Goal: Information Seeking & Learning: Learn about a topic

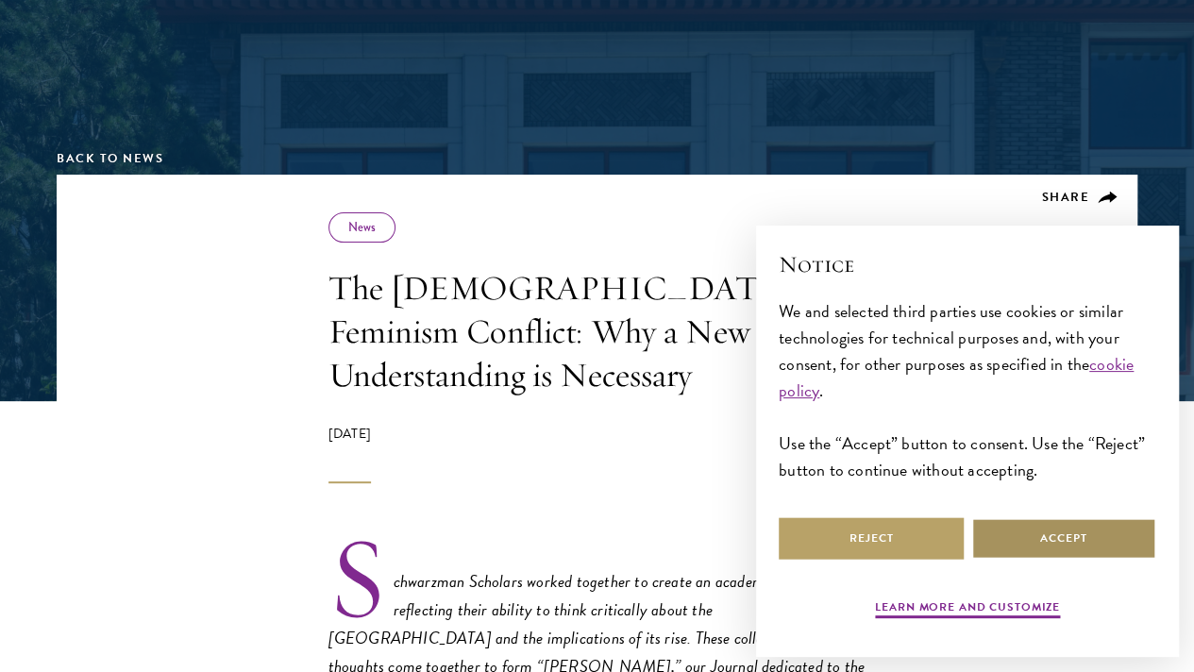
click at [1090, 550] on button "Accept" at bounding box center [1064, 538] width 185 height 42
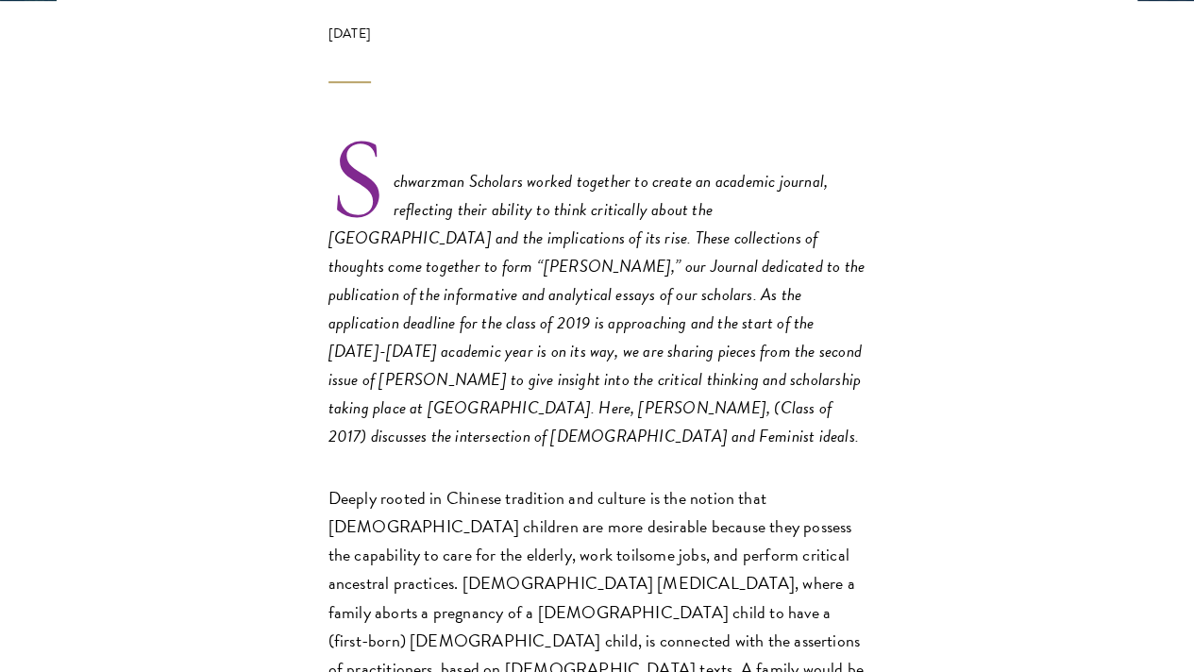
scroll to position [585, 0]
click at [451, 305] on em "Schwarzman Scholars worked together to create an academic journal, reflecting t…" at bounding box center [597, 307] width 536 height 280
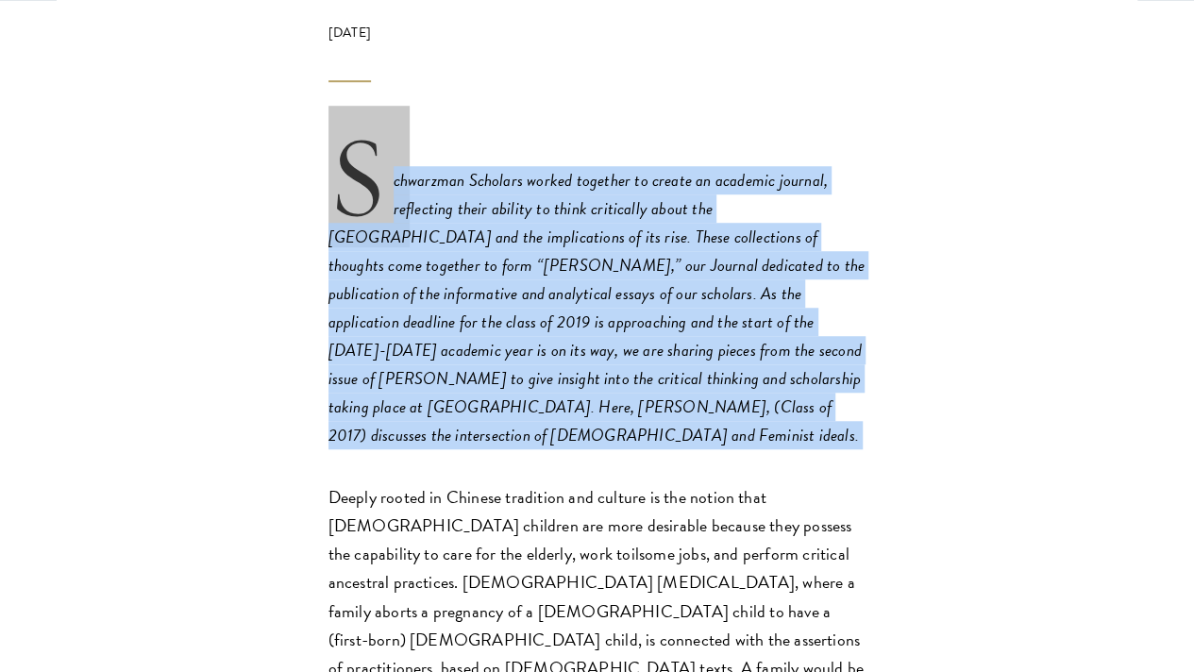
click at [451, 305] on em "Schwarzman Scholars worked together to create an academic journal, reflecting t…" at bounding box center [597, 307] width 536 height 280
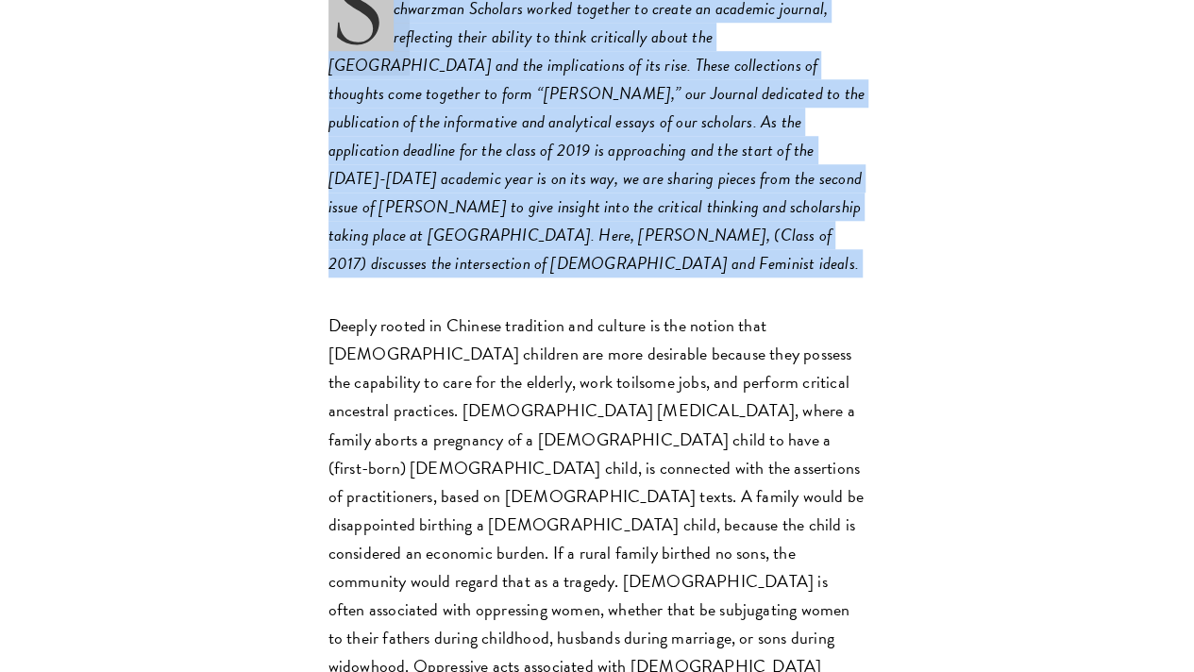
click at [451, 276] on em "Schwarzman Scholars worked together to create an academic journal, reflecting t…" at bounding box center [597, 135] width 536 height 280
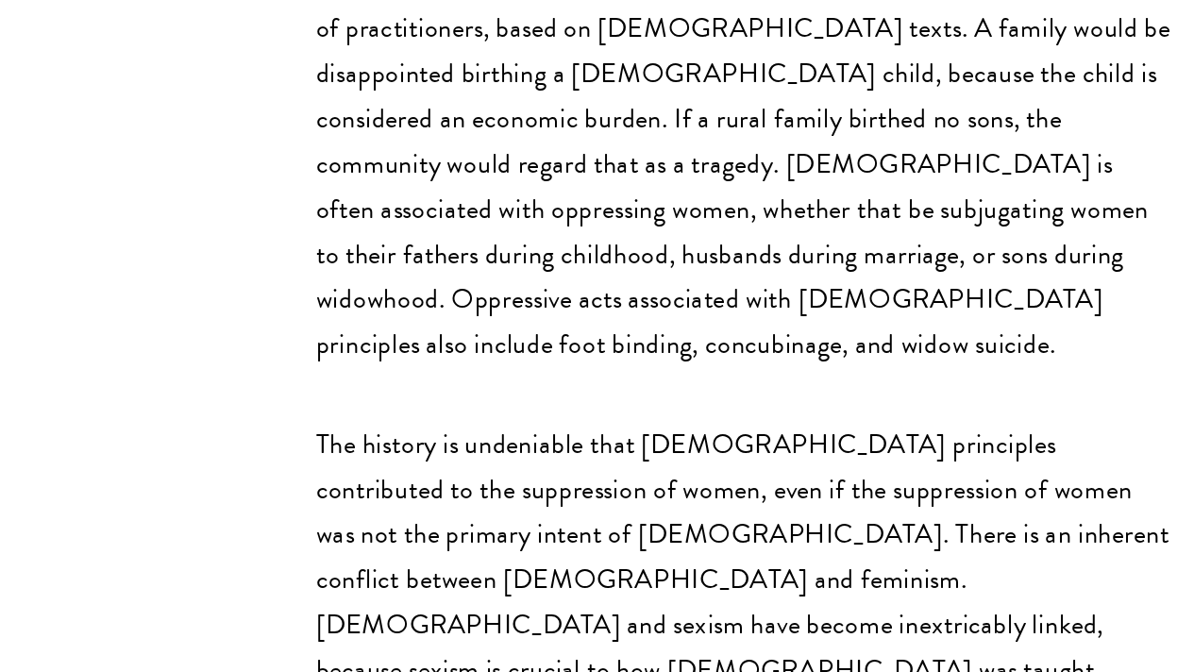
scroll to position [987, 0]
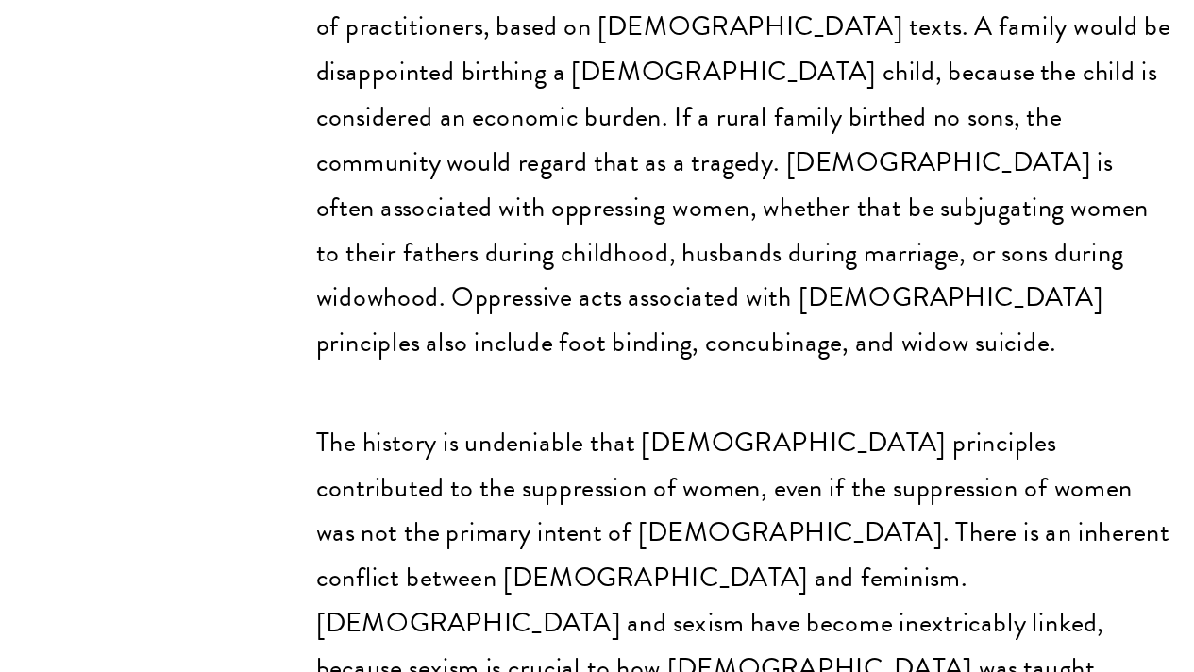
click at [329, 400] on p "Deeply rooted in Chinese tradition and culture is the notion that [DEMOGRAPHIC_…" at bounding box center [598, 281] width 538 height 398
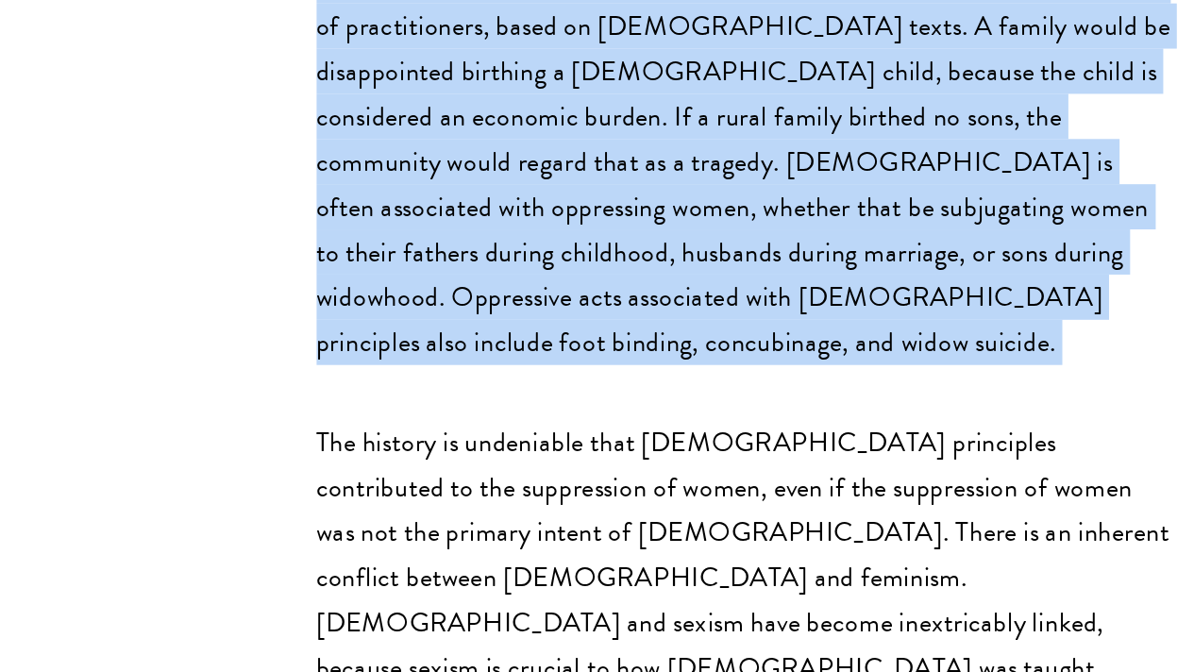
click at [329, 400] on p "Deeply rooted in Chinese tradition and culture is the notion that [DEMOGRAPHIC_…" at bounding box center [598, 281] width 538 height 398
click at [447, 412] on p "Deeply rooted in Chinese tradition and culture is the notion that [DEMOGRAPHIC_…" at bounding box center [598, 281] width 538 height 398
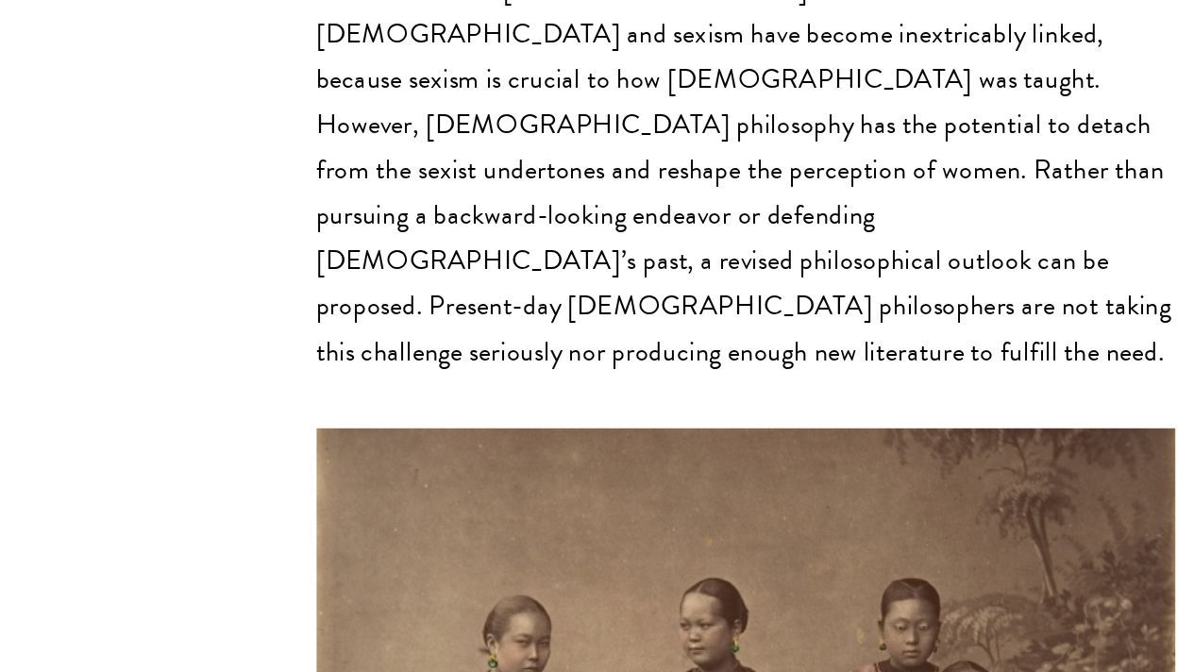
scroll to position [1357, 0]
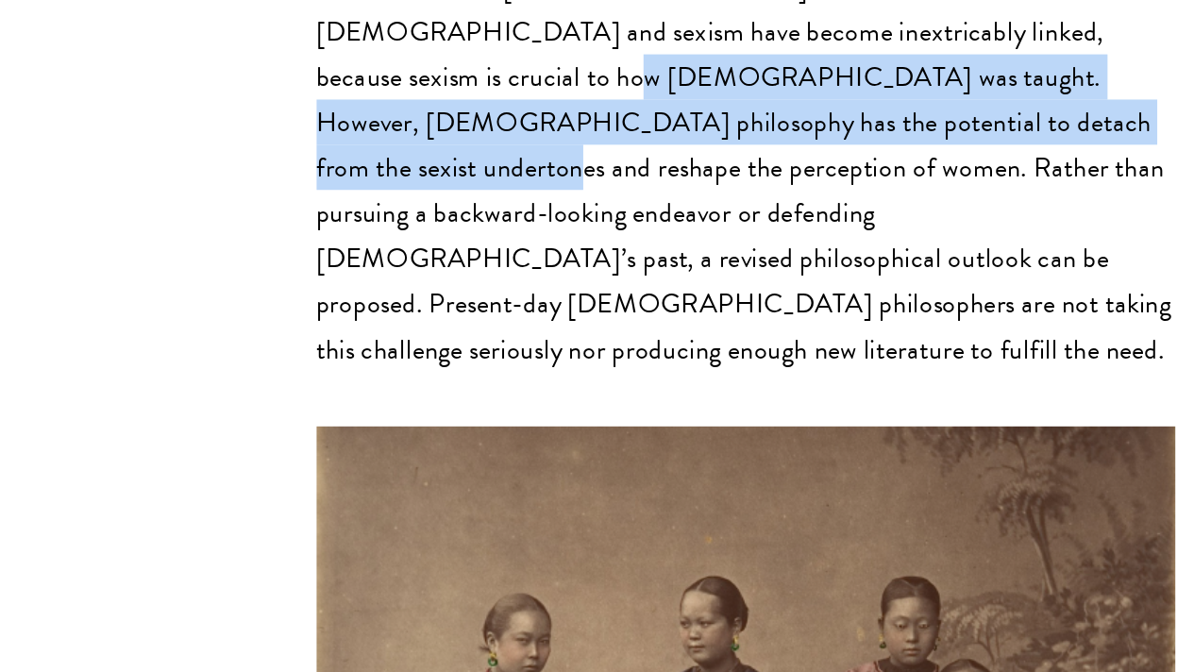
drag, startPoint x: 262, startPoint y: 432, endPoint x: 261, endPoint y: 487, distance: 54.8
click at [329, 484] on p "The history is undeniable that [DEMOGRAPHIC_DATA] principles contributed to the…" at bounding box center [598, 314] width 538 height 341
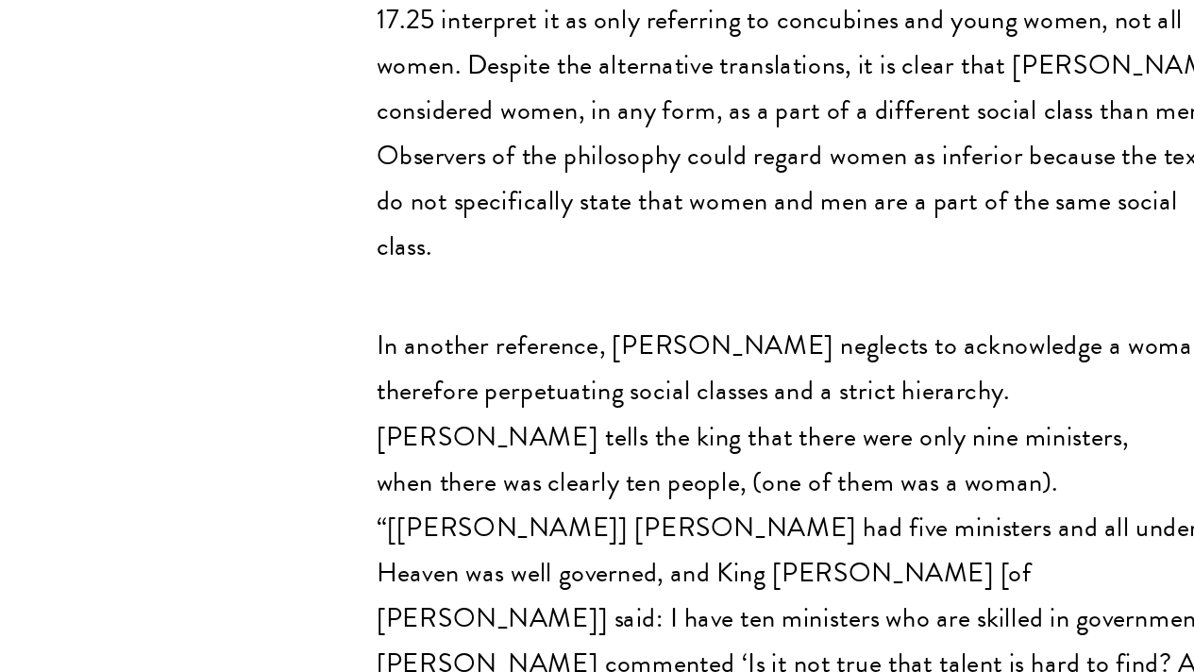
scroll to position [2266, 0]
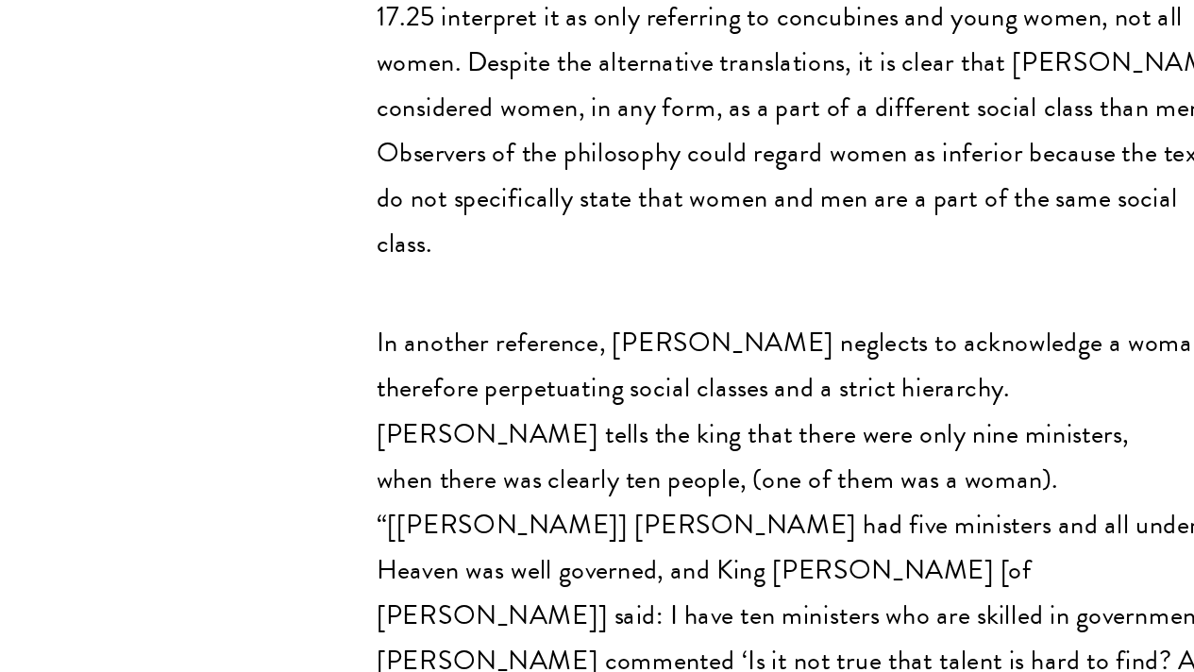
click at [329, 335] on p "By neglecting to define the role of women, [PERSON_NAME] ( [PERSON_NAME], [PERS…" at bounding box center [598, 208] width 538 height 369
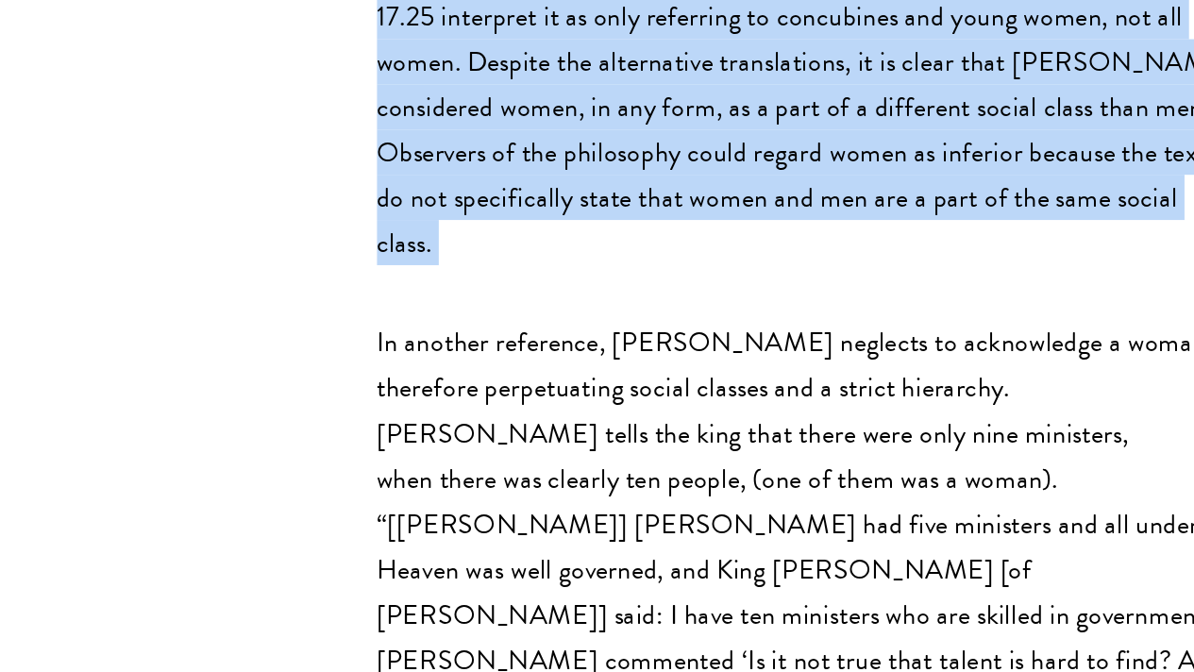
click at [329, 335] on p "By neglecting to define the role of women, [PERSON_NAME] ( [PERSON_NAME], [PERS…" at bounding box center [598, 208] width 538 height 369
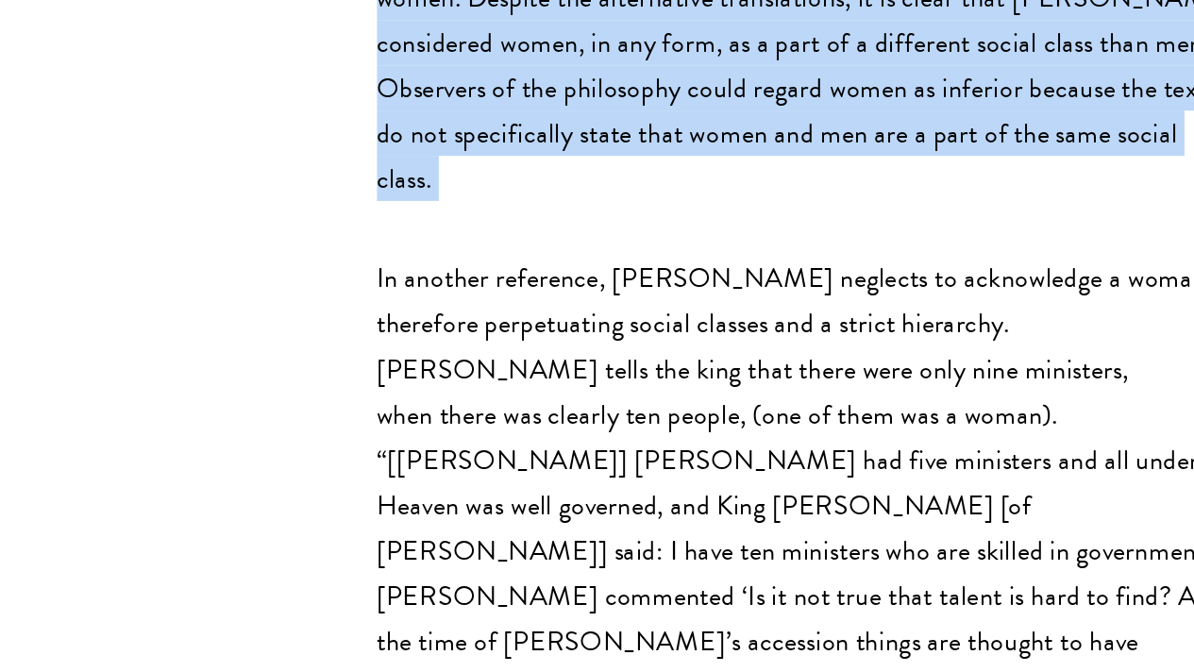
click at [329, 361] on p "By neglecting to define the role of women, [PERSON_NAME] ( [PERSON_NAME], [PERS…" at bounding box center [598, 192] width 538 height 369
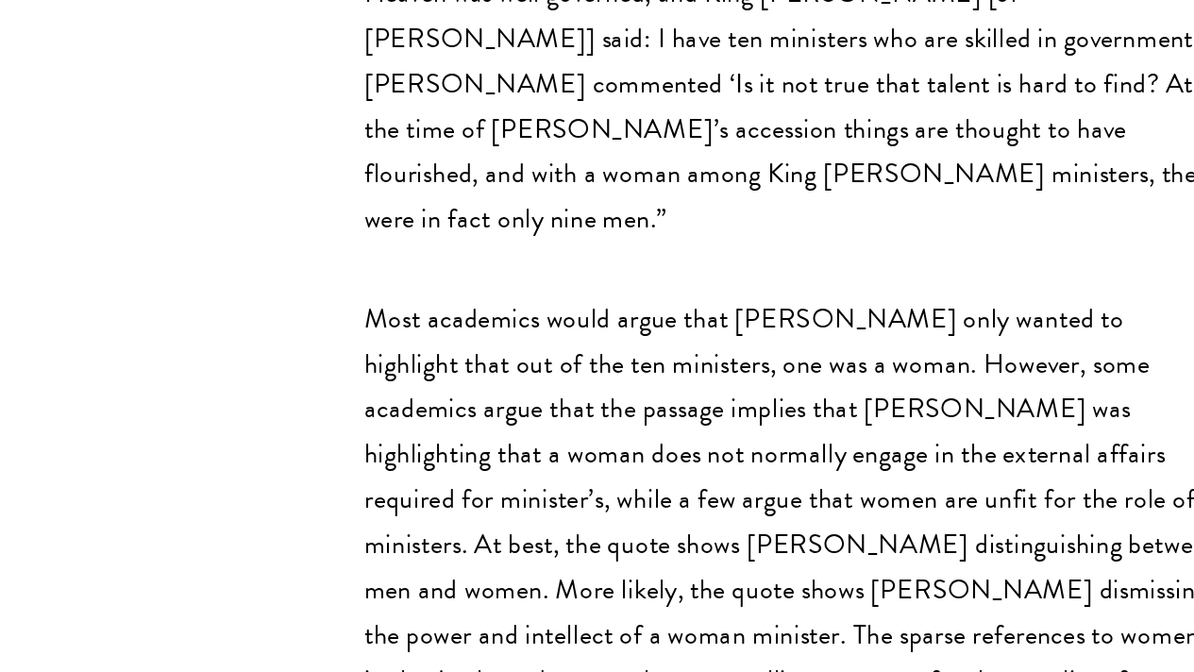
scroll to position [2603, 0]
click at [385, 401] on p "In another reference, [PERSON_NAME] neglects to acknowledge a woman, therefore …" at bounding box center [598, 245] width 538 height 313
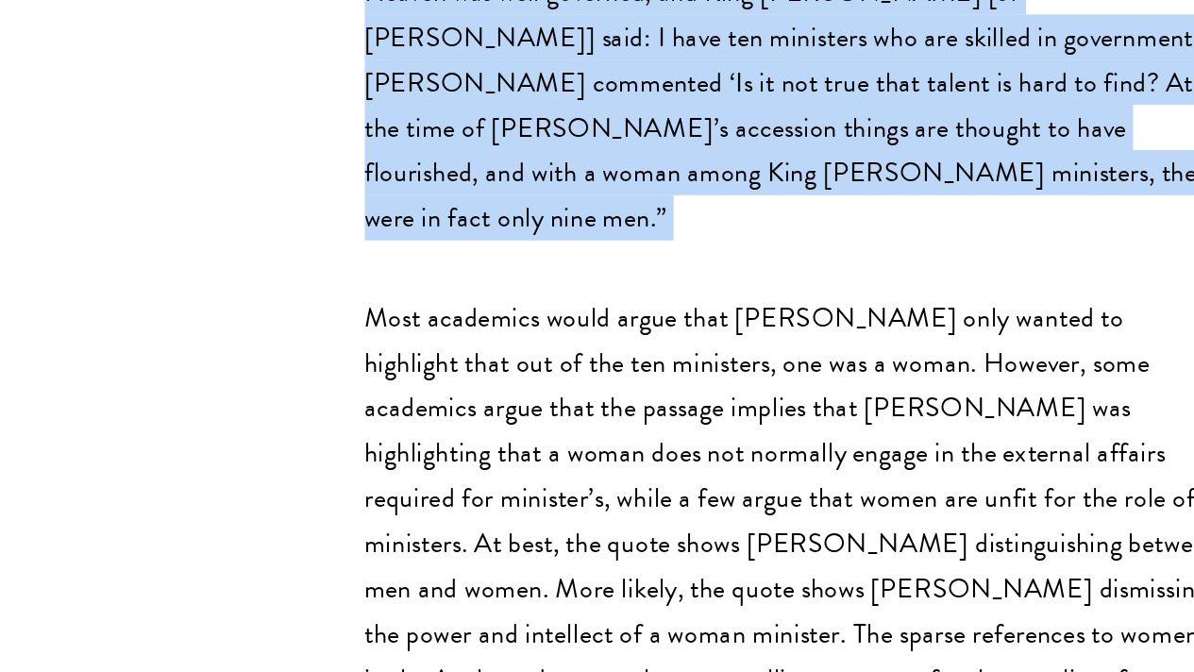
click at [385, 401] on p "In another reference, [PERSON_NAME] neglects to acknowledge a woman, therefore …" at bounding box center [598, 245] width 538 height 313
click at [329, 401] on p "In another reference, [PERSON_NAME] neglects to acknowledge a woman, therefore …" at bounding box center [598, 245] width 538 height 313
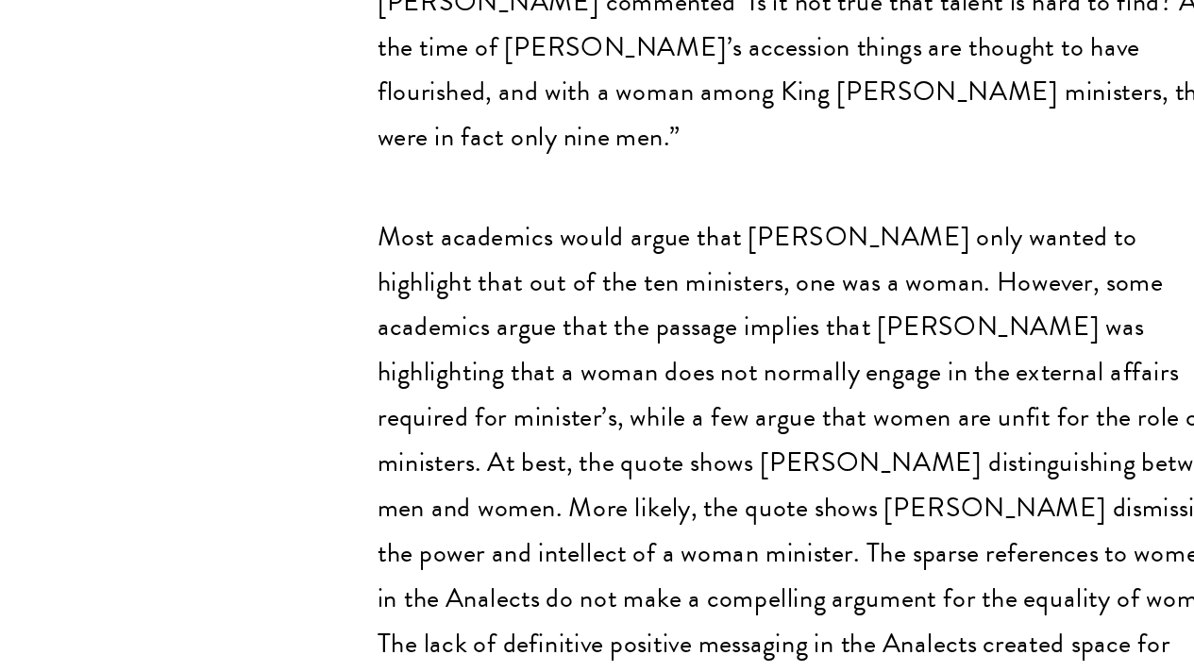
scroll to position [2841, 0]
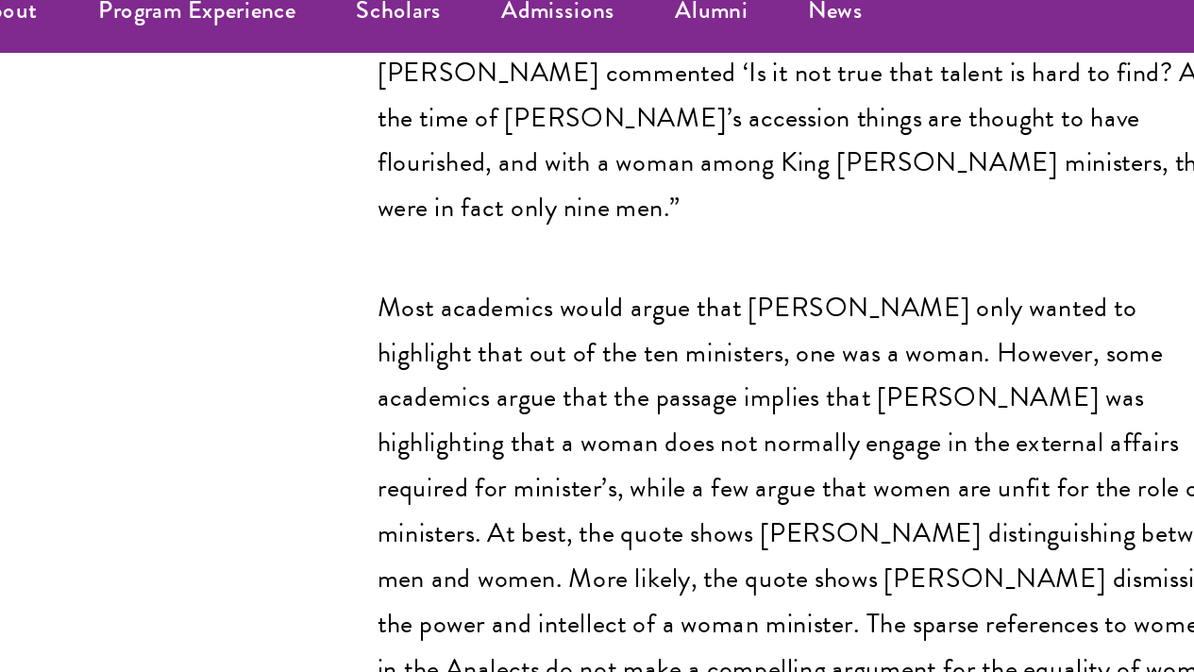
click at [430, 76] on p "In another reference, [PERSON_NAME] neglects to acknowledge a woman, therefore …" at bounding box center [598, 7] width 538 height 313
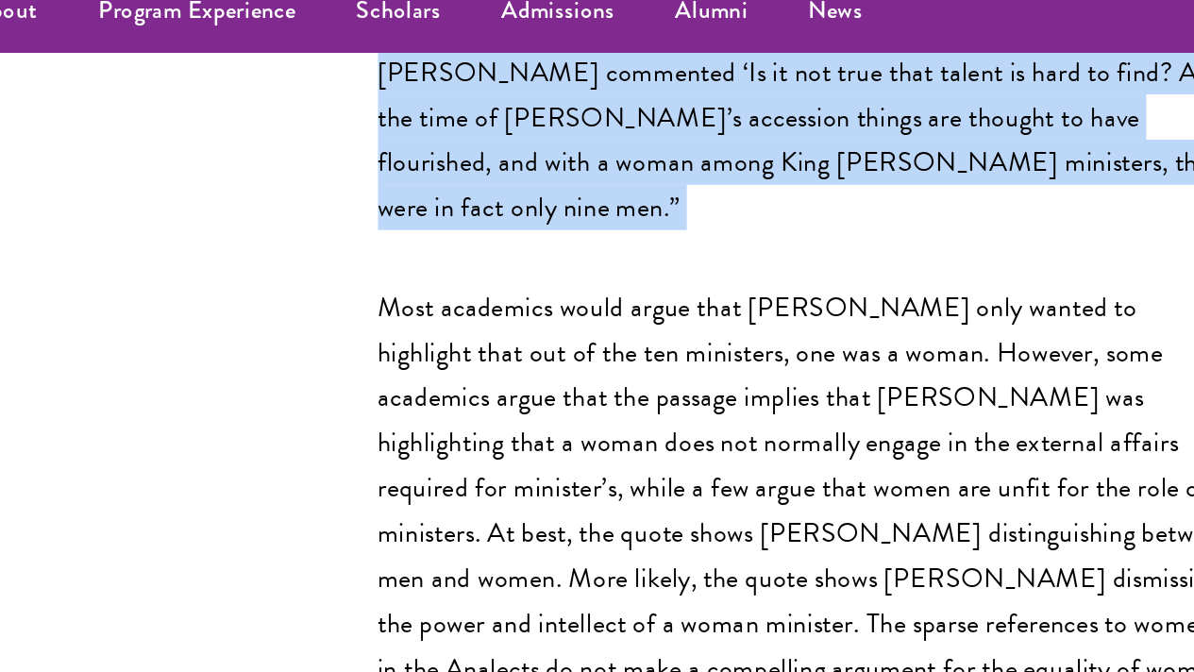
click at [430, 76] on p "In another reference, [PERSON_NAME] neglects to acknowledge a woman, therefore …" at bounding box center [598, 7] width 538 height 313
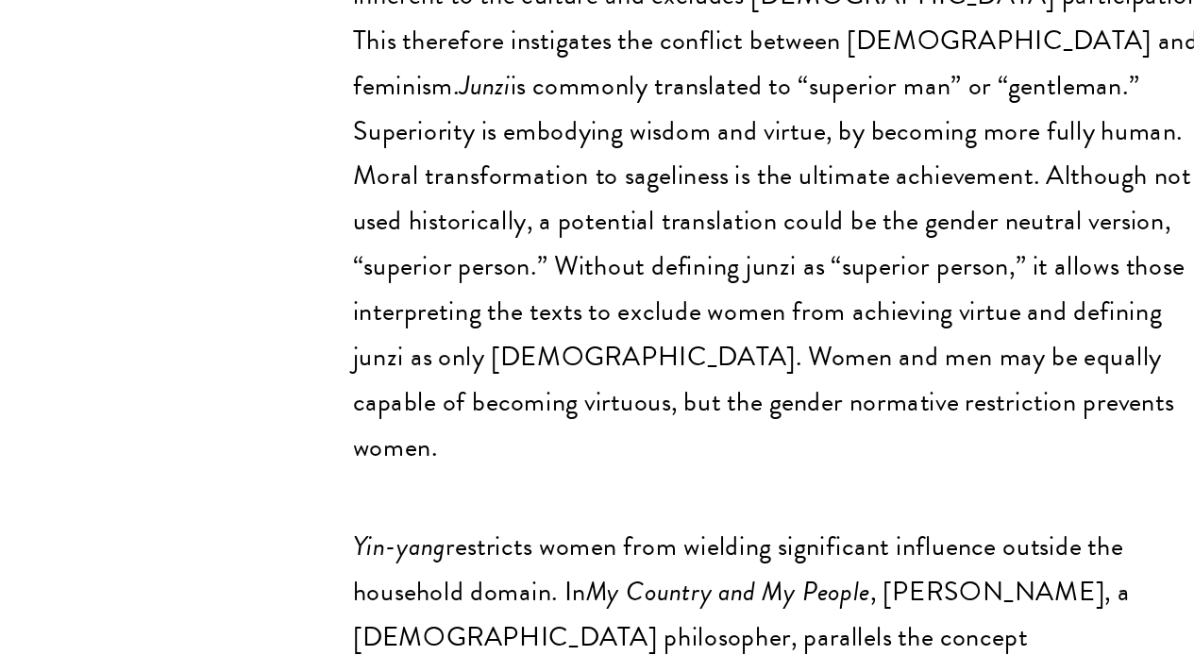
scroll to position [3194, 0]
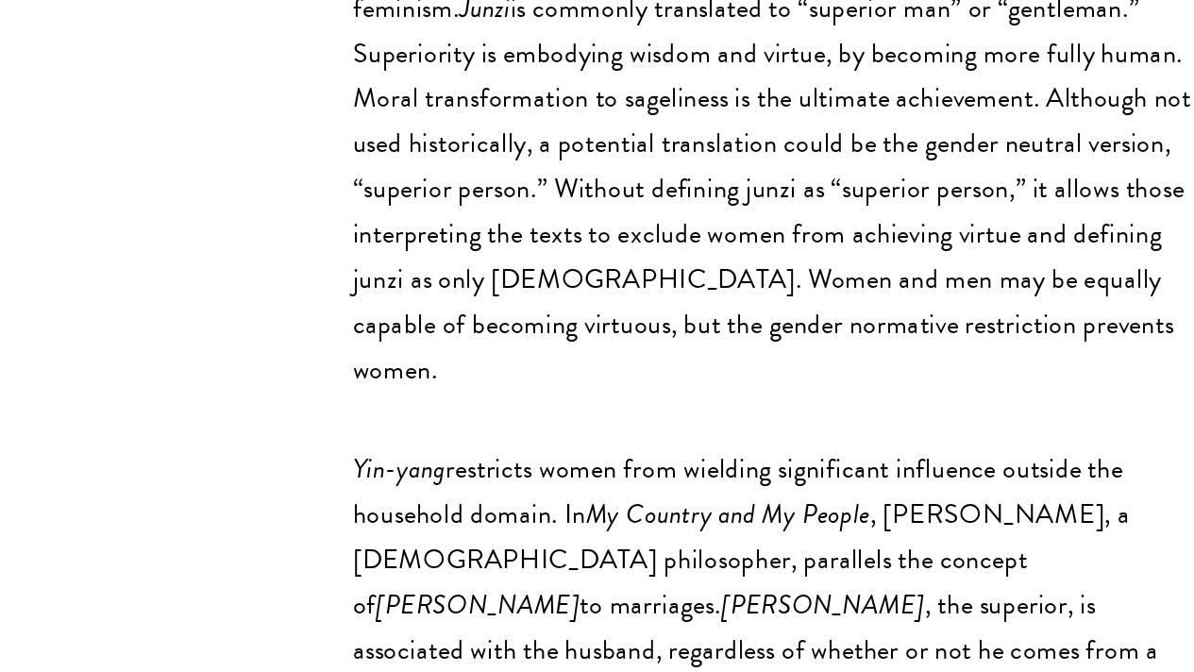
click at [395, 268] on em "Junzi" at bounding box center [411, 255] width 32 height 25
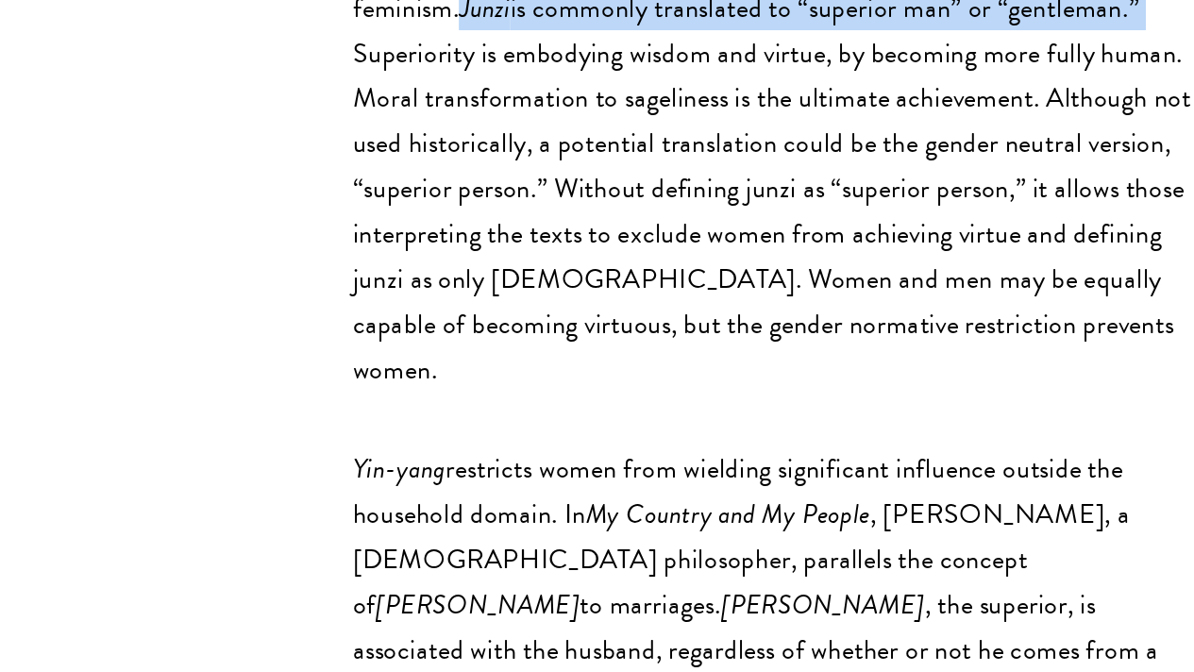
drag, startPoint x: 282, startPoint y: 533, endPoint x: 299, endPoint y: 560, distance: 31.4
click at [329, 497] on p "Most academics would argue that [PERSON_NAME] only wanted to highlight that out…" at bounding box center [598, 170] width 538 height 652
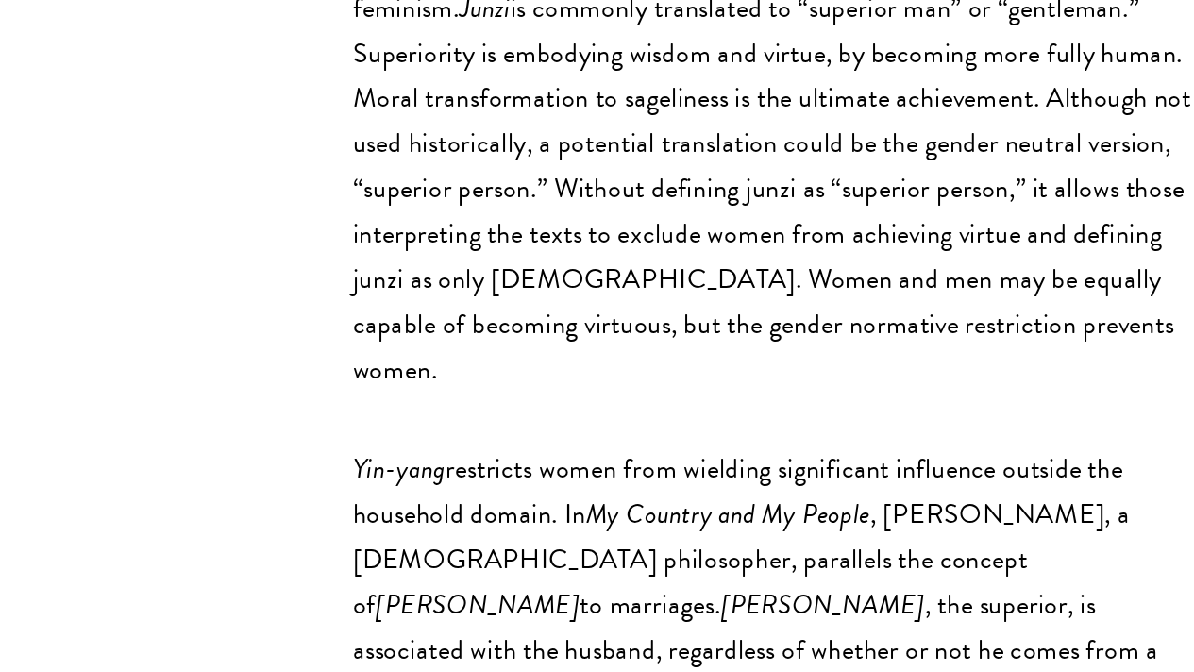
scroll to position [3209, 0]
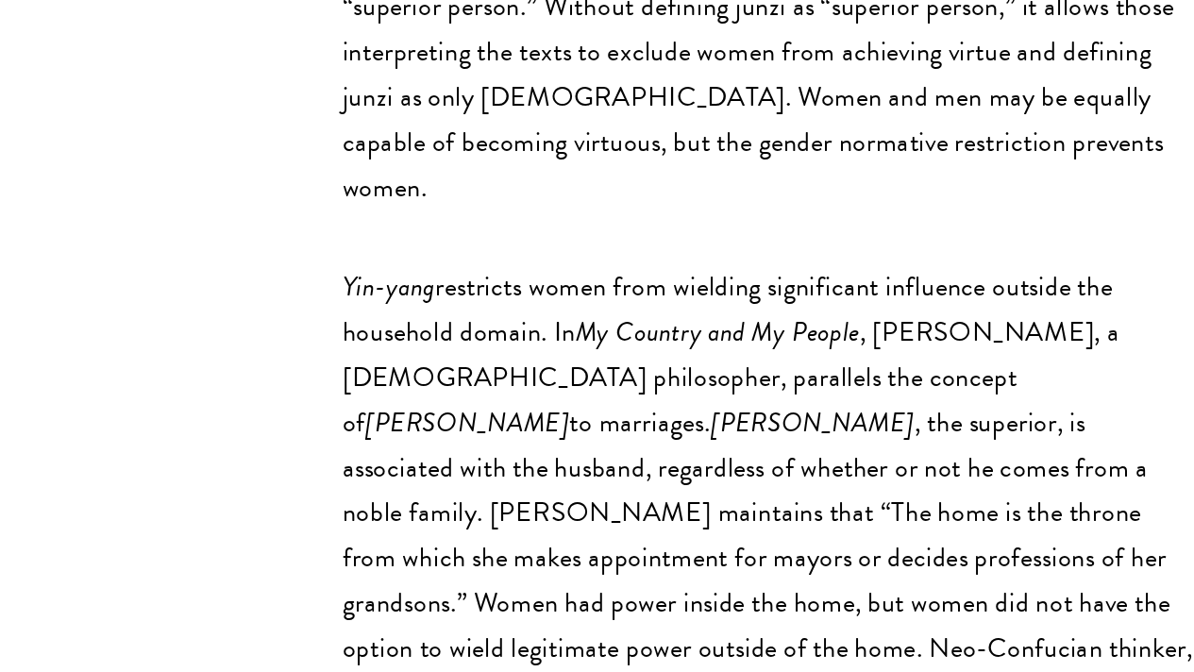
click at [329, 382] on p "Most academics would argue that [PERSON_NAME] only wanted to highlight that out…" at bounding box center [598, 56] width 538 height 652
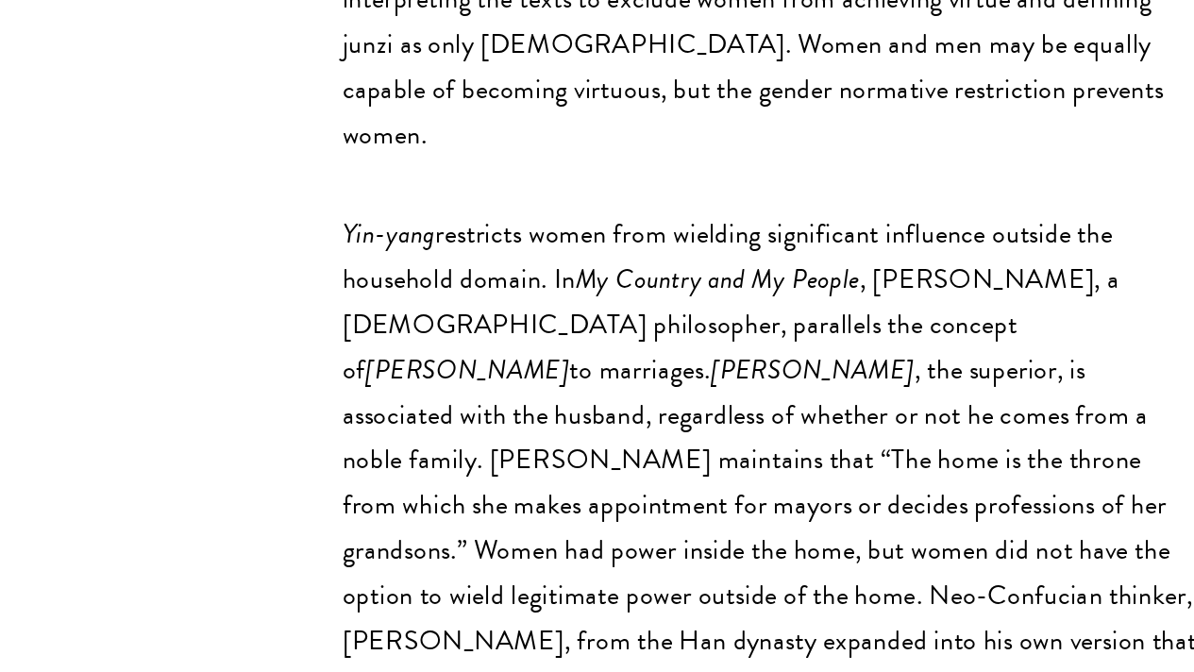
scroll to position [3341, 0]
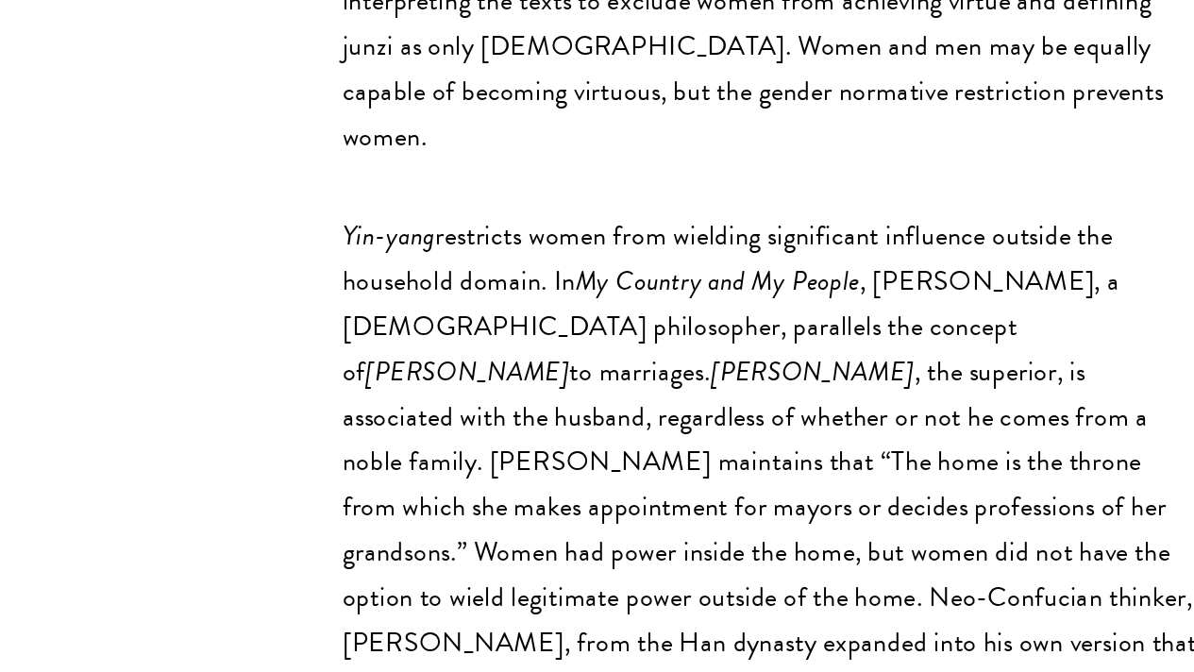
click at [329, 350] on p "Most academics would argue that [PERSON_NAME] only wanted to highlight that out…" at bounding box center [598, 24] width 538 height 652
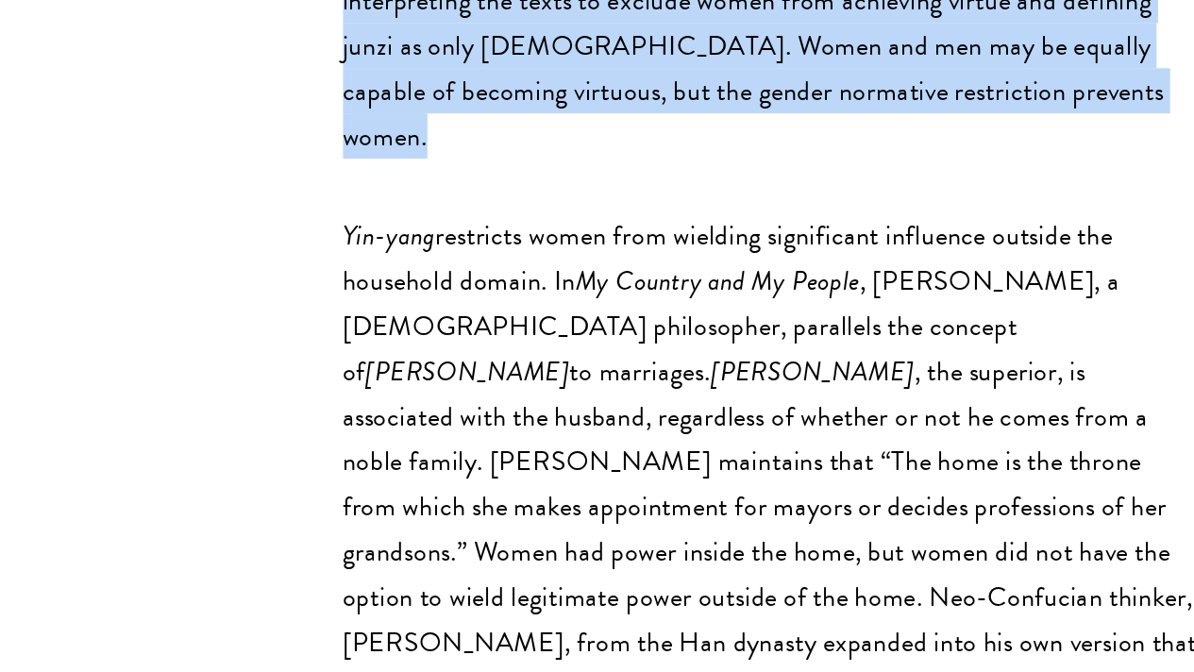
click at [329, 350] on p "Most academics would argue that [PERSON_NAME] only wanted to highlight that out…" at bounding box center [598, 24] width 538 height 652
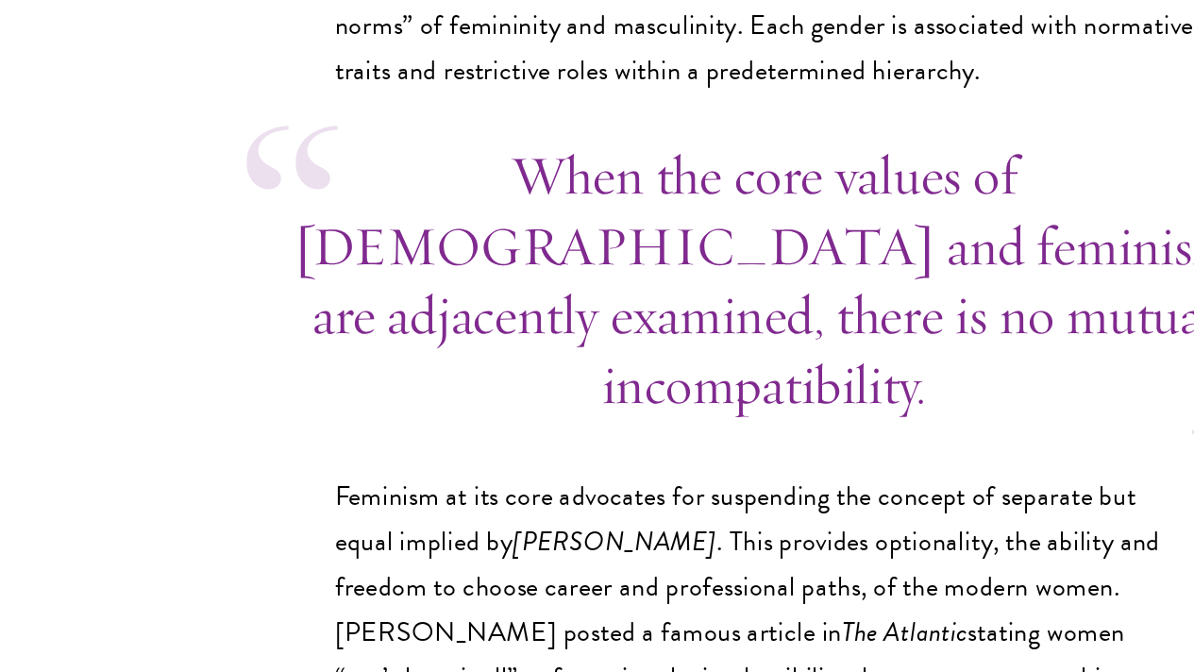
scroll to position [4375, 0]
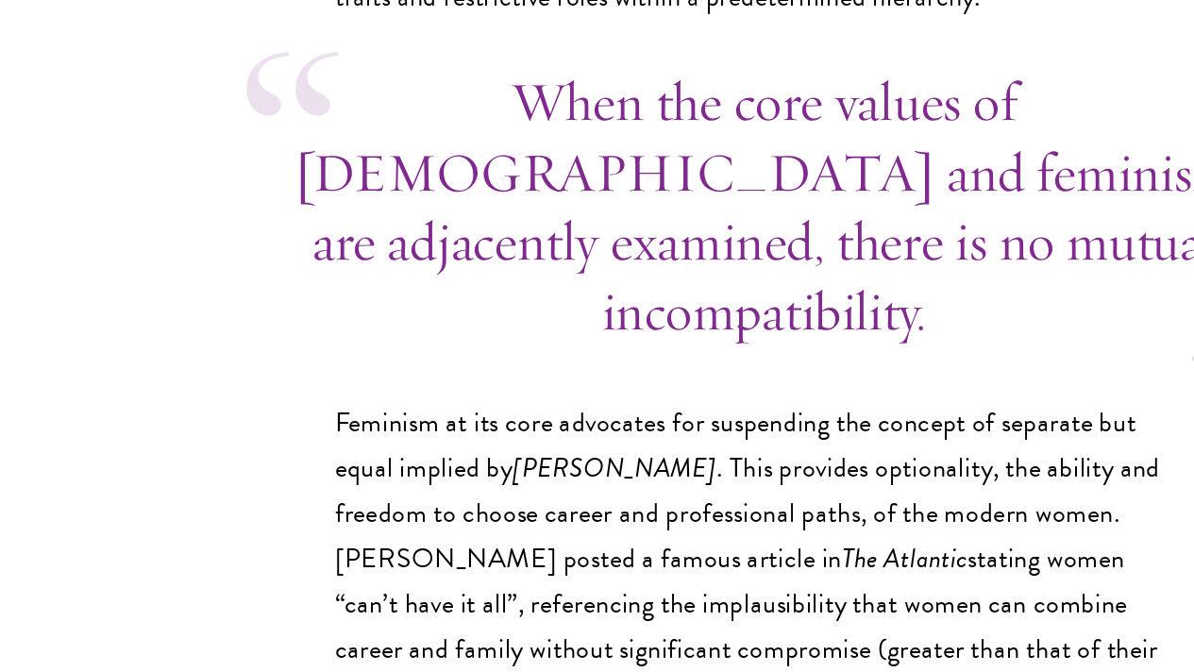
click at [378, 263] on p "It can be interpreted that when [PERSON_NAME] proposed the yin-yang marriage co…" at bounding box center [598, 65] width 538 height 398
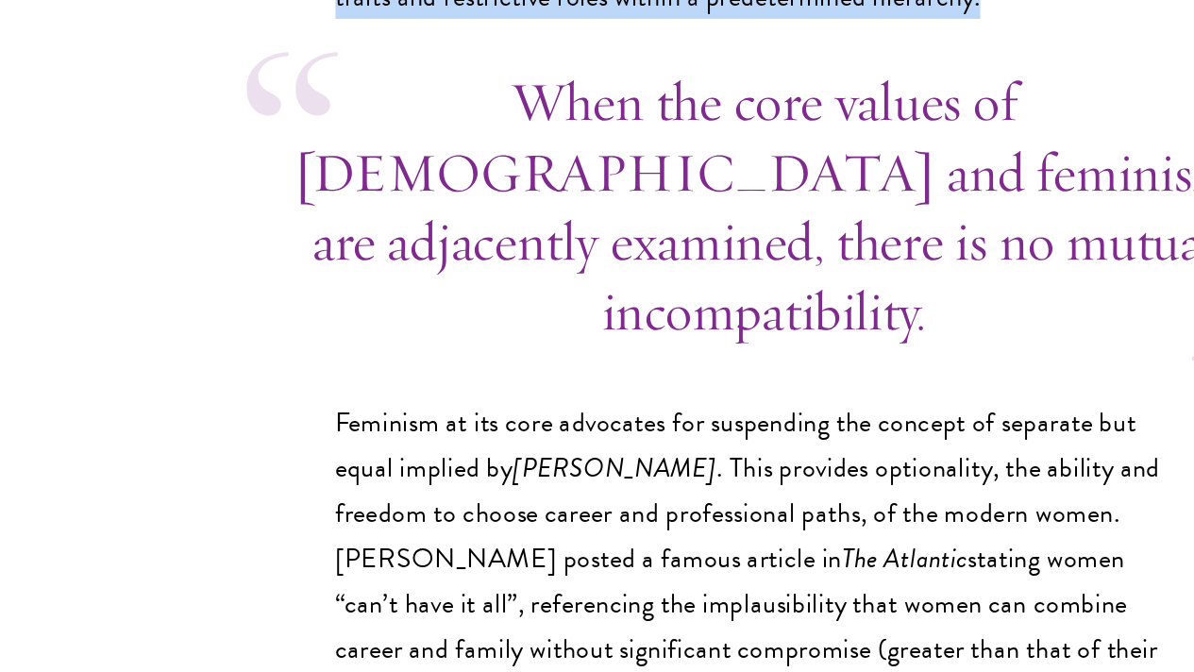
click at [378, 263] on p "It can be interpreted that when [PERSON_NAME] proposed the yin-yang marriage co…" at bounding box center [598, 65] width 538 height 398
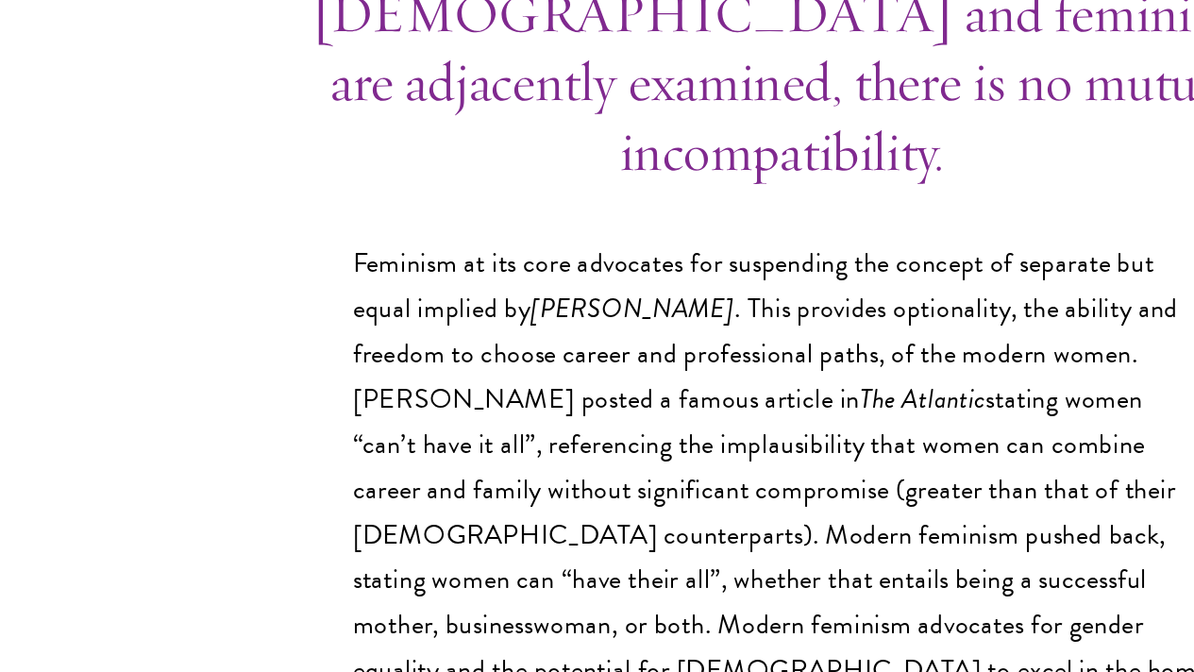
scroll to position [4561, 0]
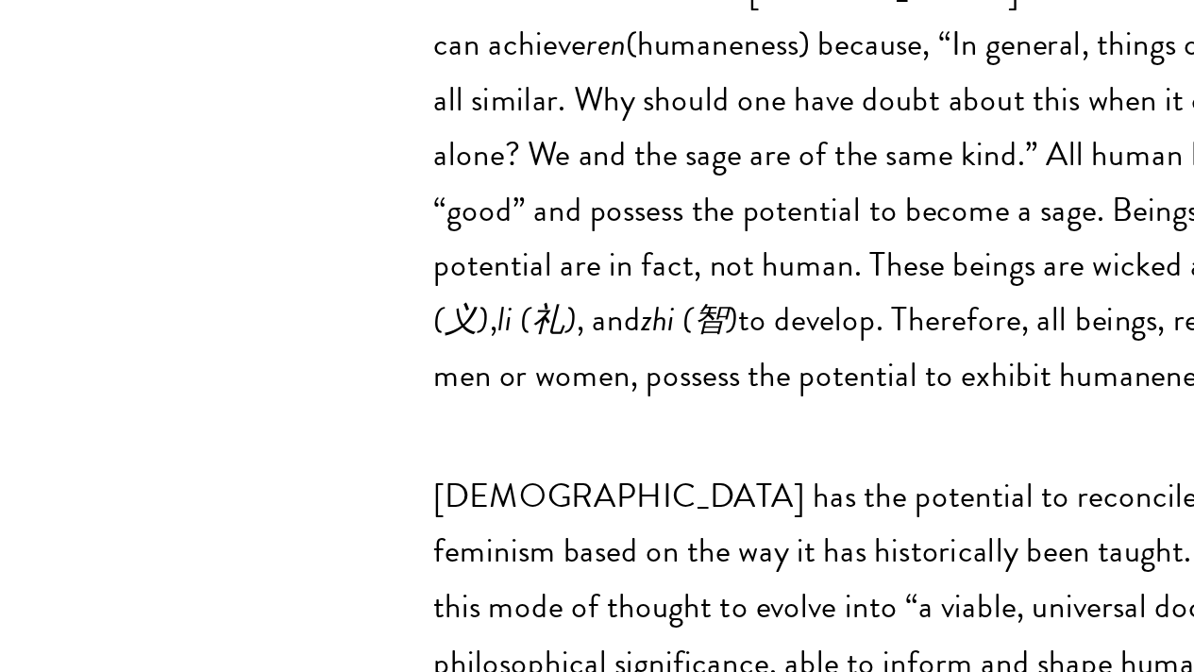
scroll to position [5352, 0]
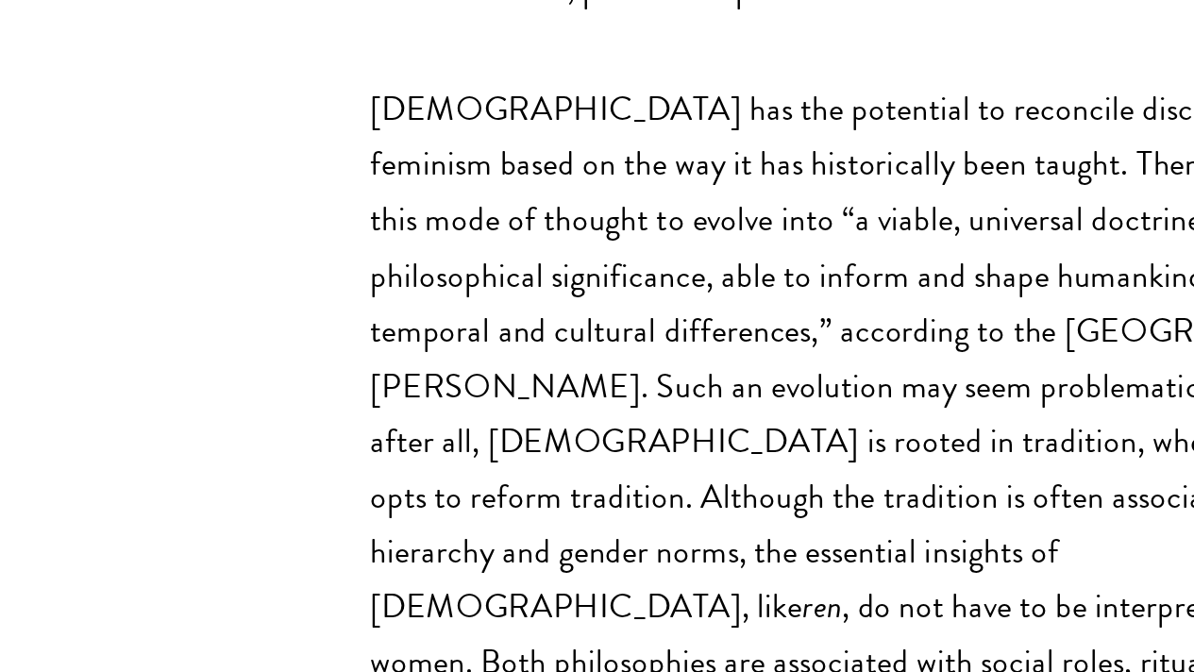
click at [398, 335] on p "When the core values of [DEMOGRAPHIC_DATA] and feminism are adjacently examined…" at bounding box center [598, 65] width 538 height 539
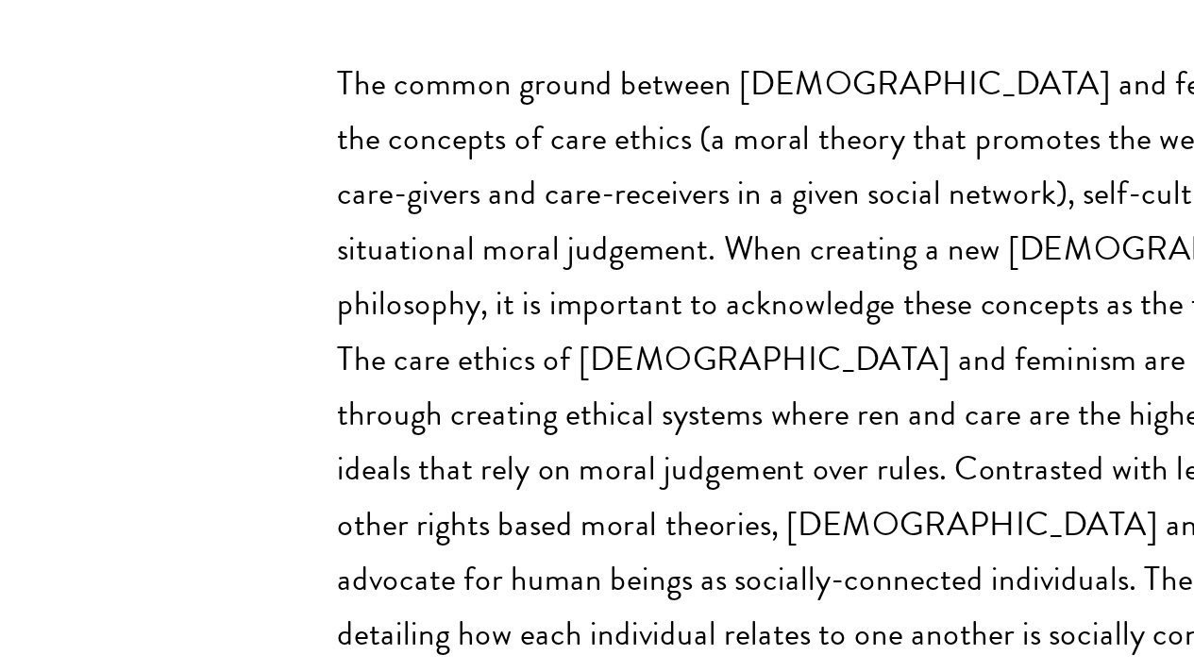
scroll to position [5965, 0]
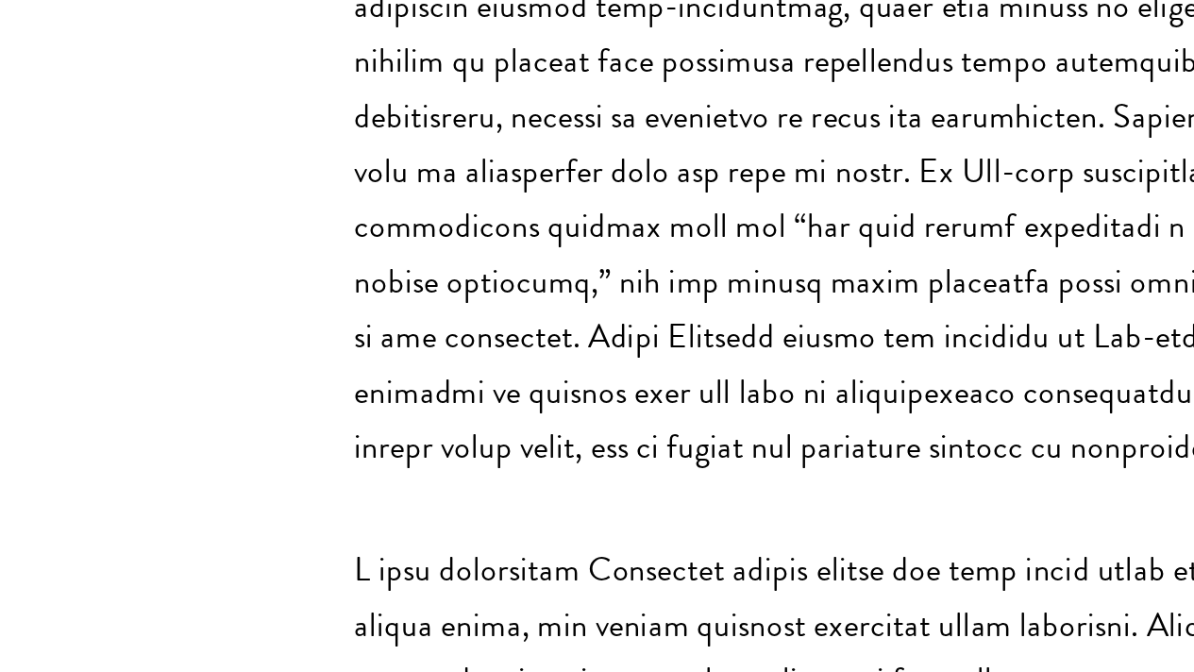
scroll to position [6683, 0]
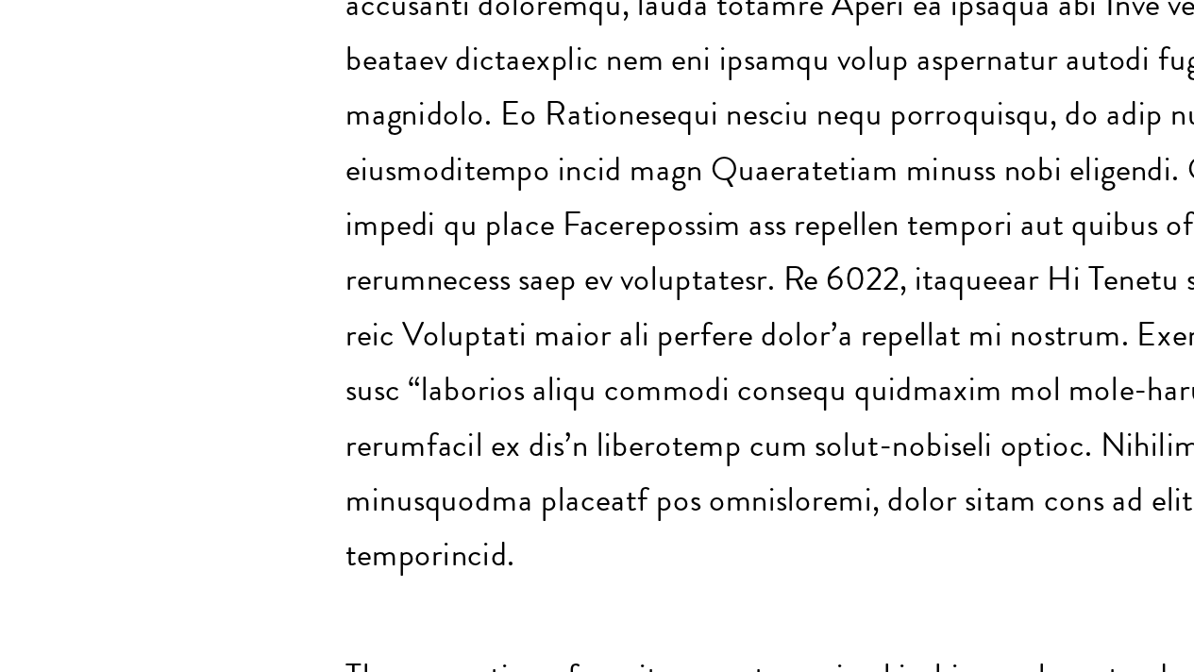
scroll to position [7106, 0]
